Goal: Contribute content: Contribute content

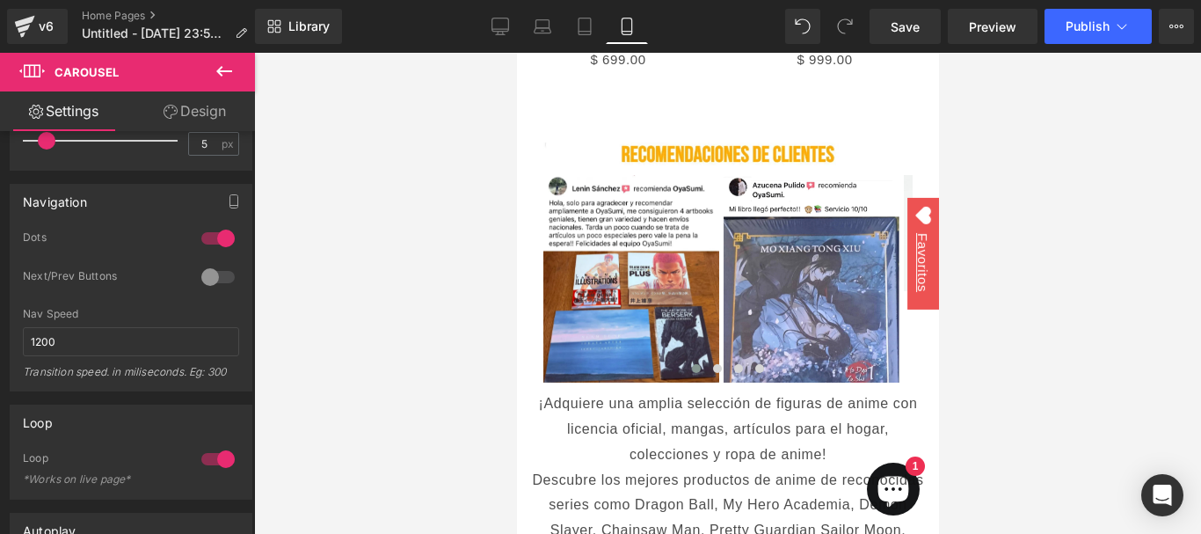
scroll to position [3702, 0]
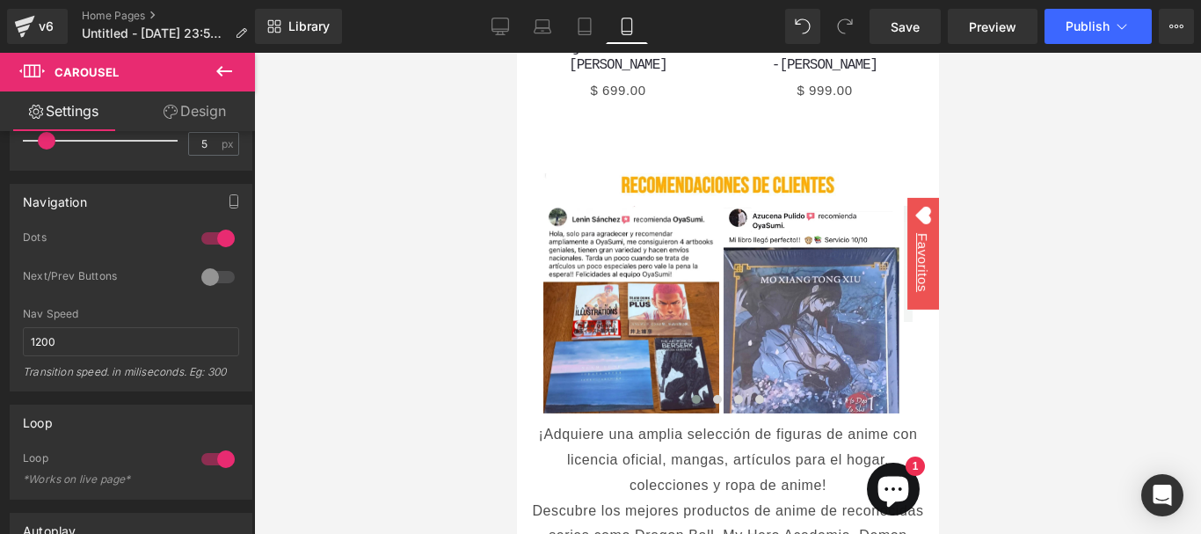
click at [427, 213] on div at bounding box center [727, 293] width 947 height 481
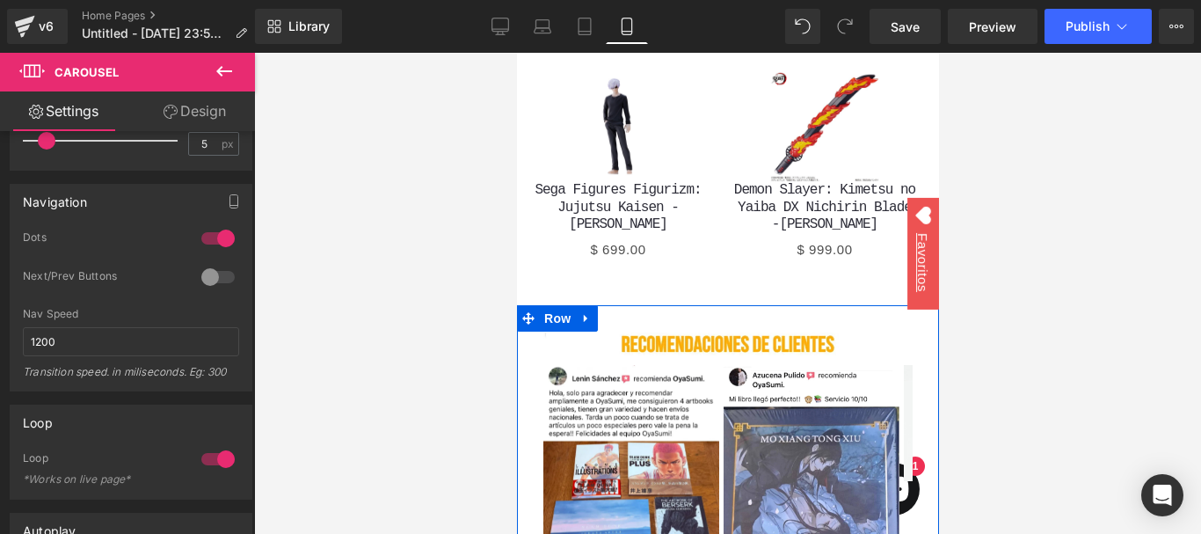
scroll to position [3529, 0]
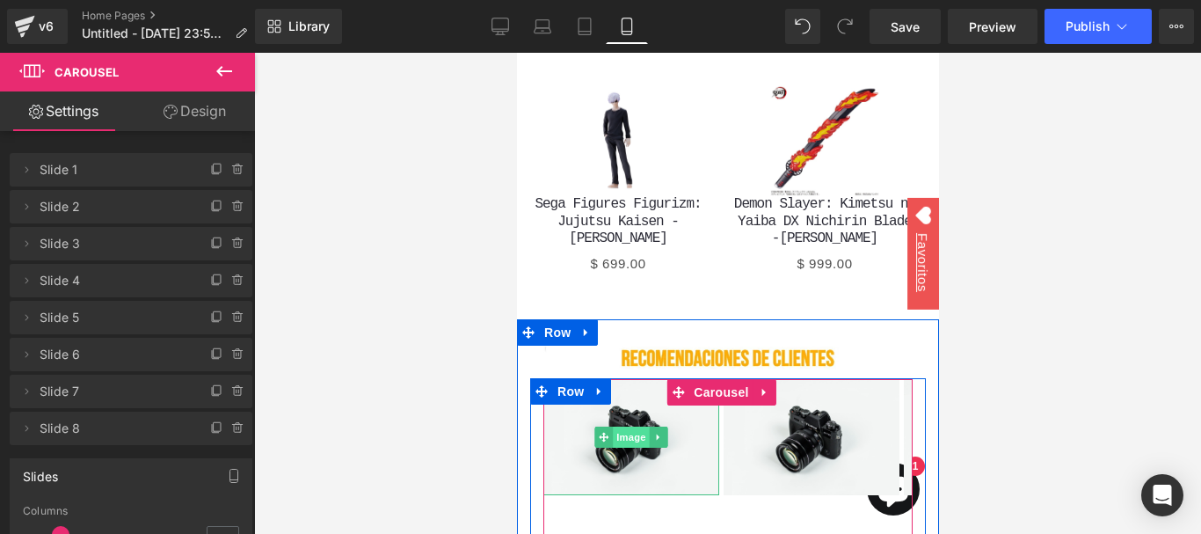
click at [629, 426] on span "Image" at bounding box center [630, 436] width 37 height 21
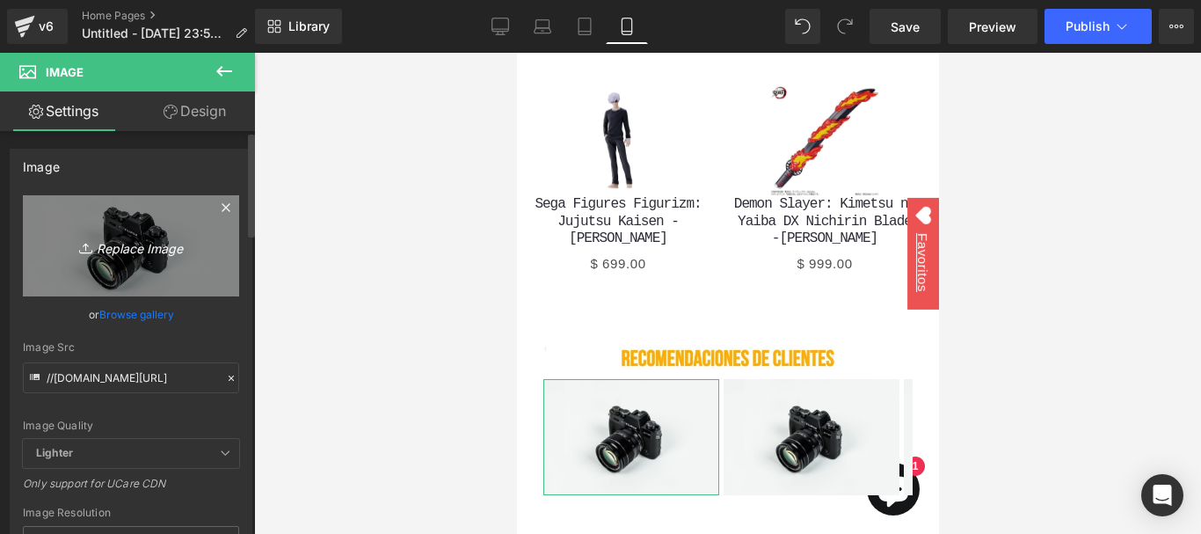
click at [171, 275] on link "Replace Image" at bounding box center [131, 245] width 216 height 101
type input "C:\fakepath\WhatsApp Image [DATE] 3.33.33 PM.jpeg"
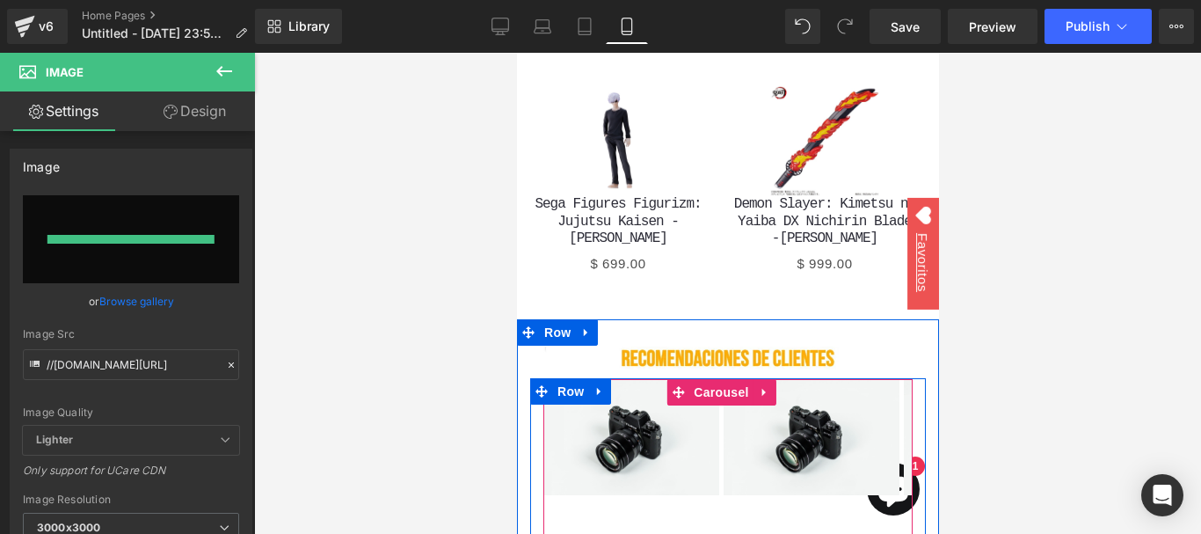
type input "[URL][DOMAIN_NAME]"
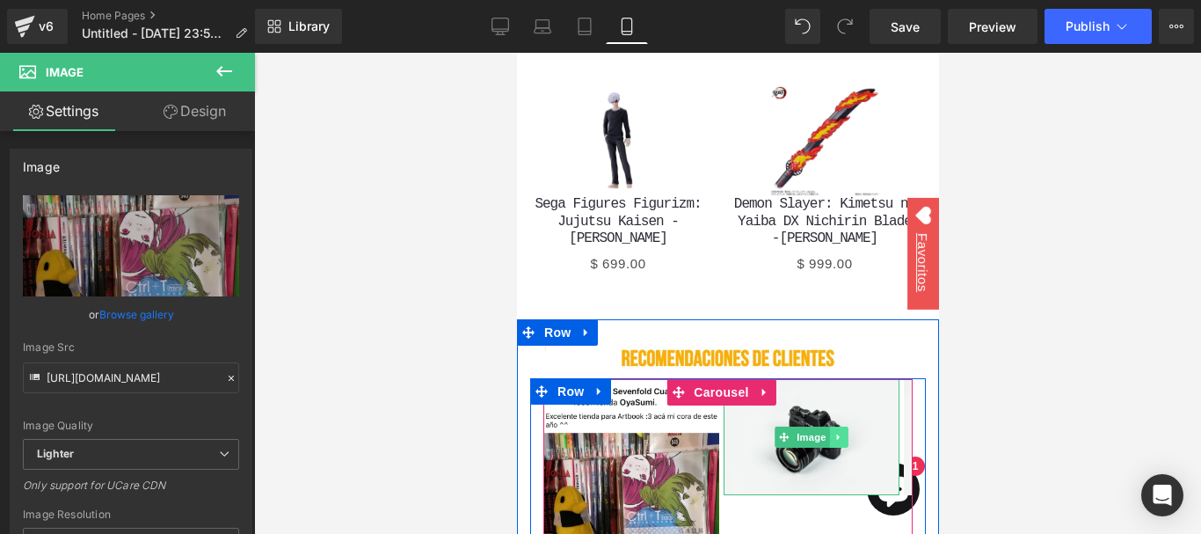
click at [835, 426] on link at bounding box center [838, 436] width 18 height 21
click at [788, 426] on link "Image" at bounding box center [801, 436] width 55 height 21
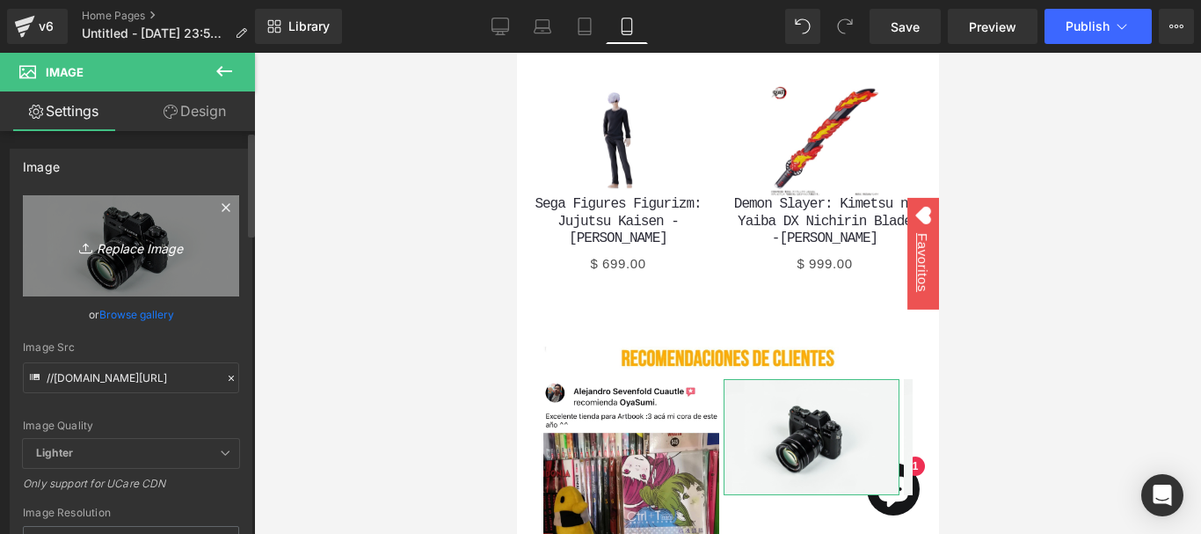
click at [164, 260] on link "Replace Image" at bounding box center [131, 245] width 216 height 101
type input "C:\fakepath\WhatsApp Image [DATE] 3.33.33 PM (2).jpeg"
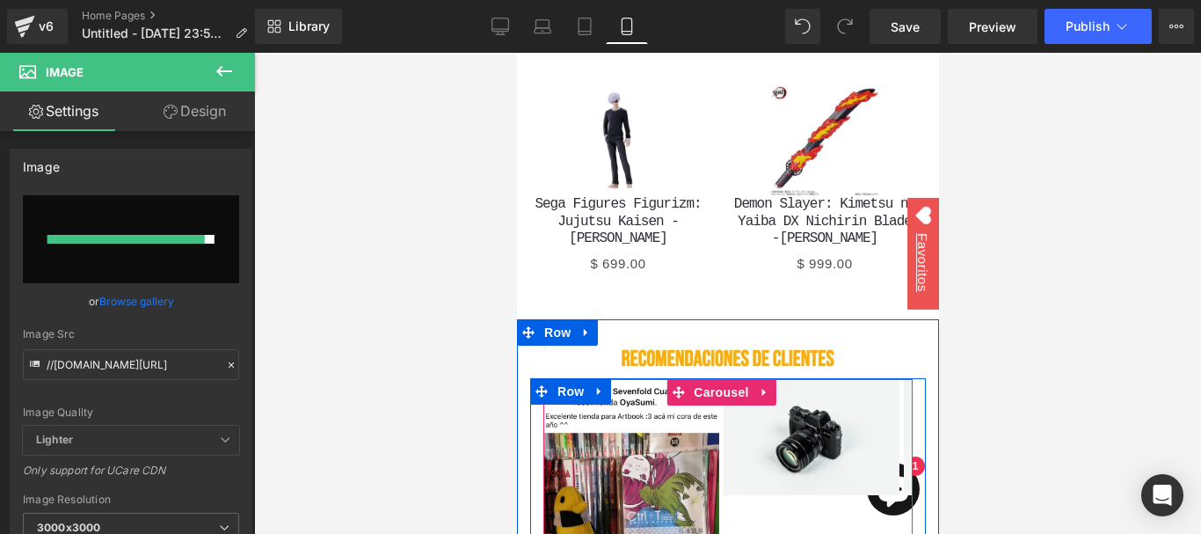
type input "[URL][DOMAIN_NAME]"
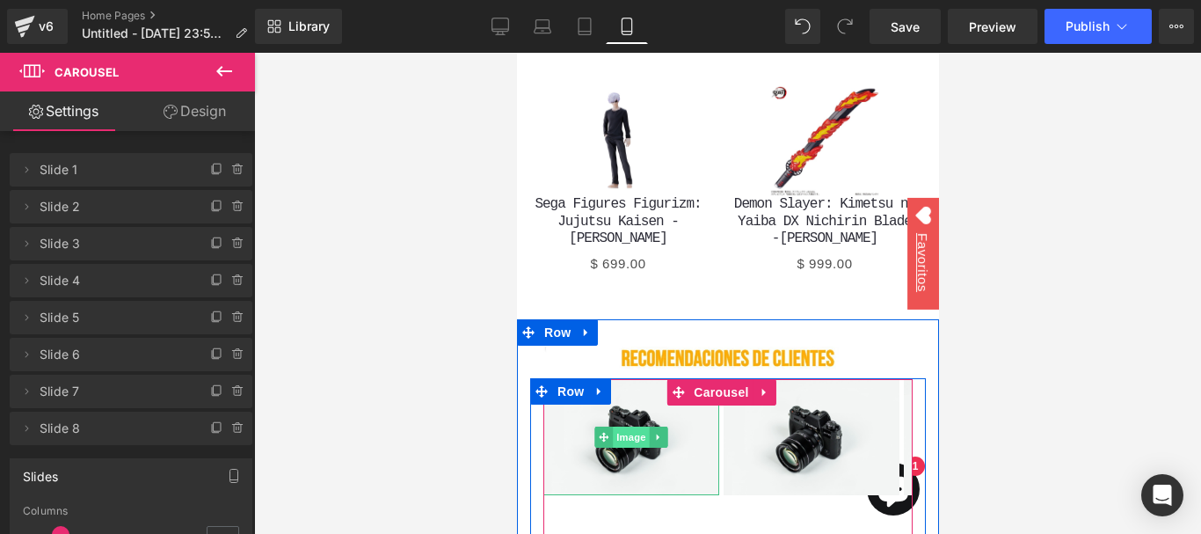
click at [627, 426] on span "Image" at bounding box center [630, 436] width 37 height 21
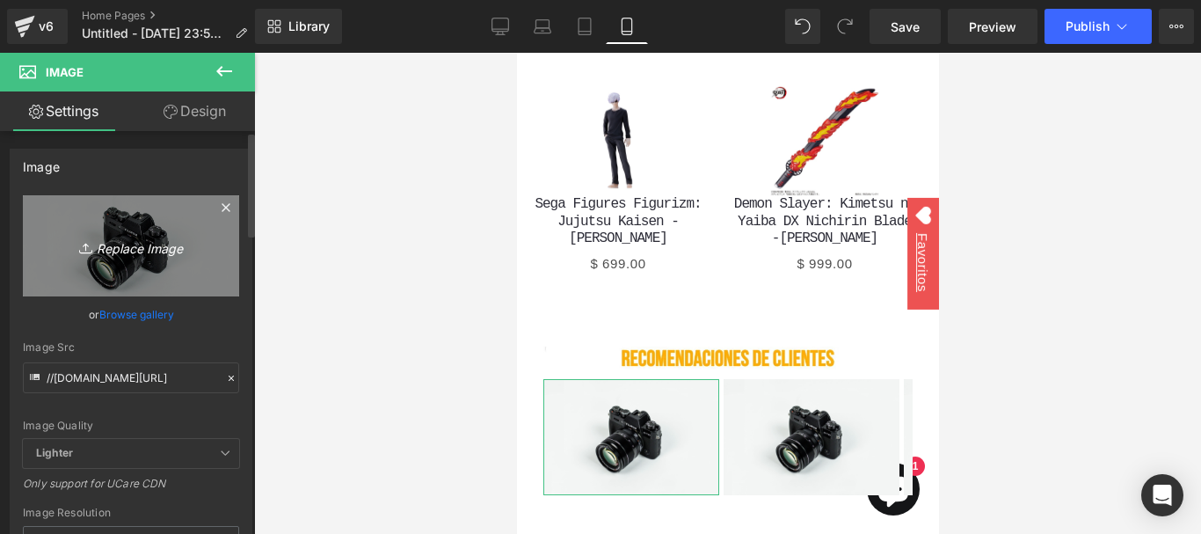
click at [178, 250] on icon "Replace Image" at bounding box center [131, 246] width 141 height 22
type input "C:\fakepath\WhatsApp Image [DATE] 3.25.15 PM.webp"
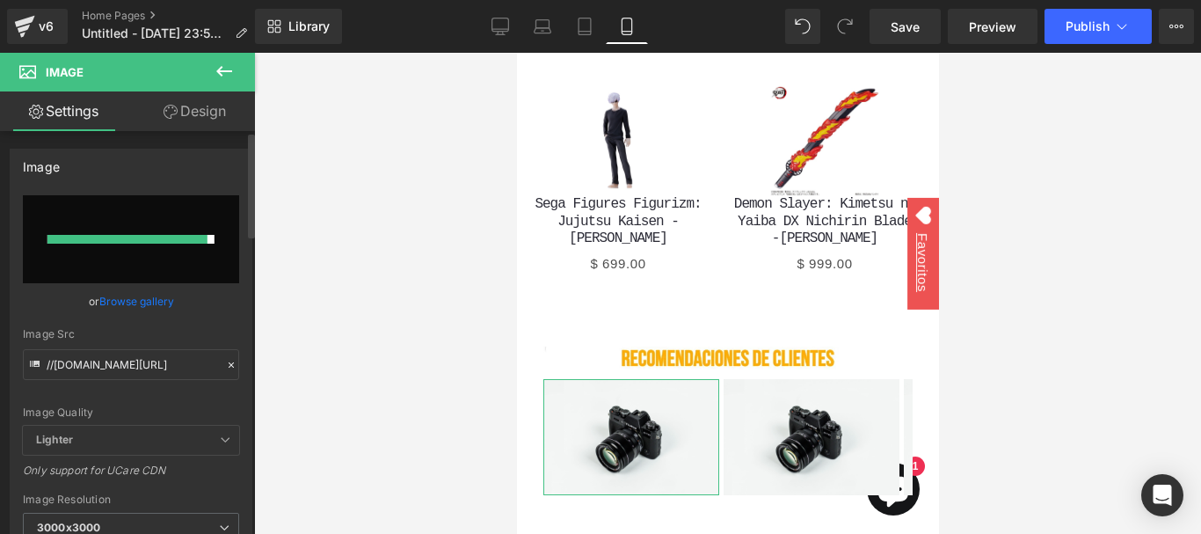
type input "[URL][DOMAIN_NAME]"
